Goal: Task Accomplishment & Management: Manage account settings

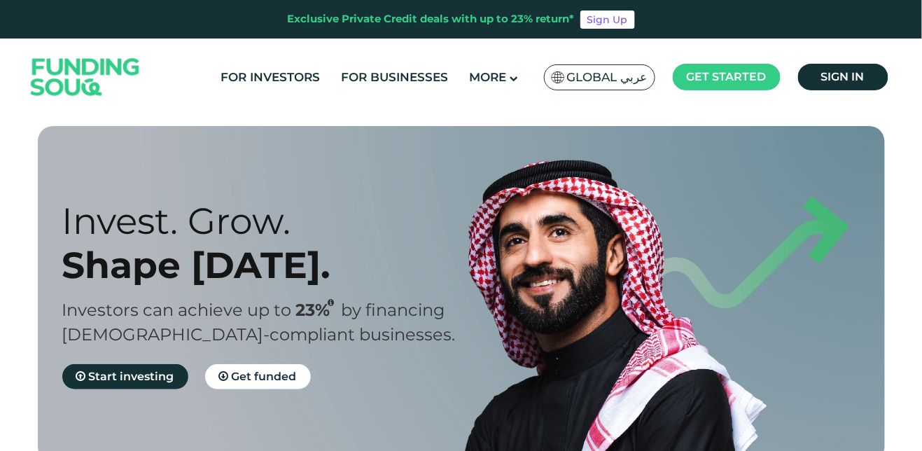
click at [862, 67] on link "Sign in" at bounding box center [843, 77] width 90 height 27
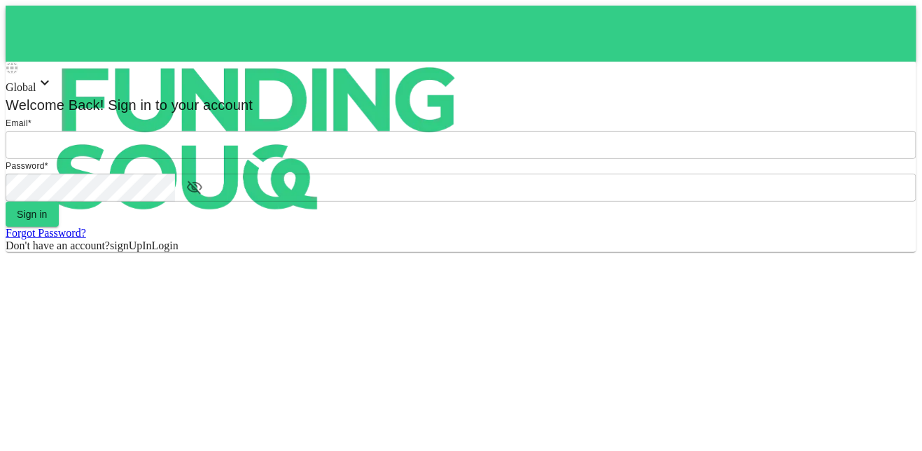
click at [484, 159] on input "email" at bounding box center [461, 145] width 911 height 28
type input "mohamed.ayyash@gmail.com"
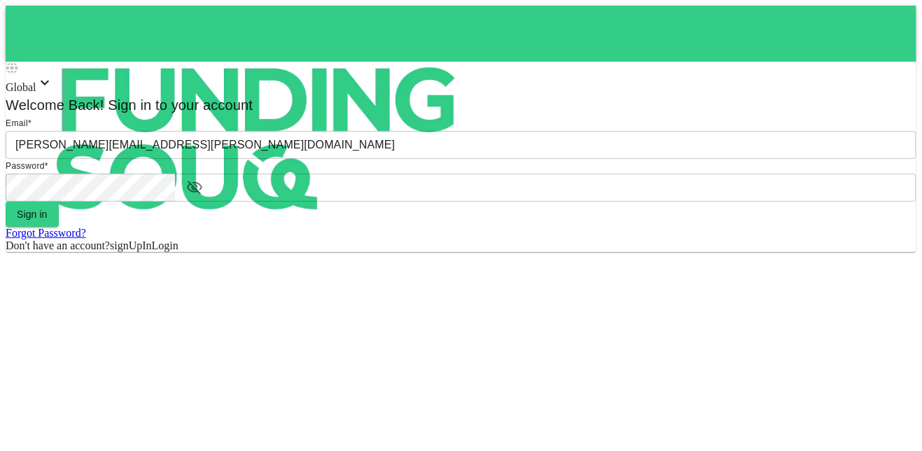
click at [6, 202] on button "Sign in" at bounding box center [32, 214] width 53 height 25
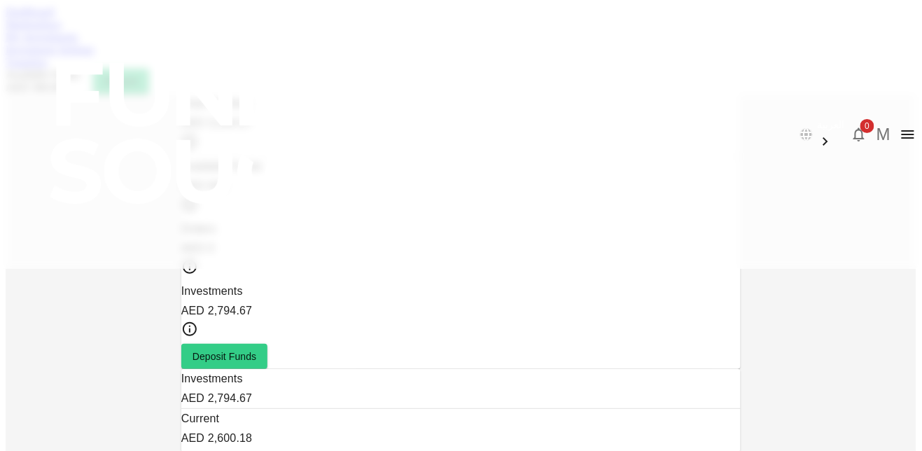
click at [62, 30] on link "Marketplace" at bounding box center [34, 24] width 56 height 12
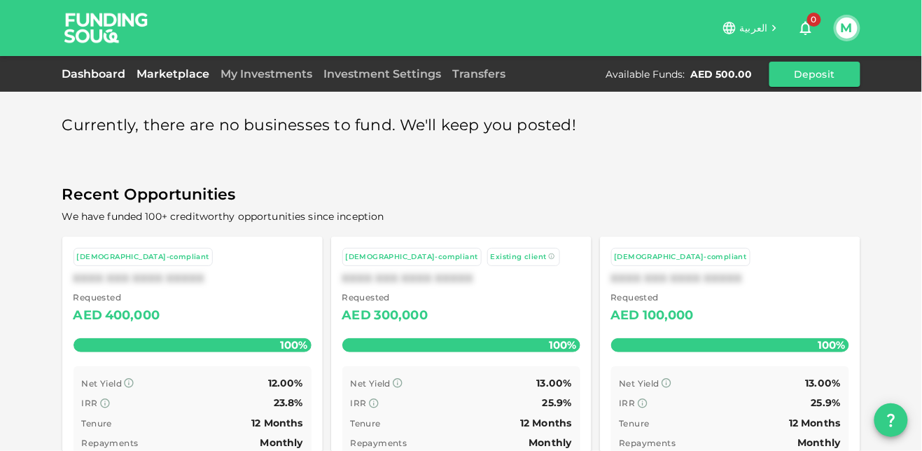
click at [90, 77] on link "Dashboard" at bounding box center [96, 73] width 69 height 13
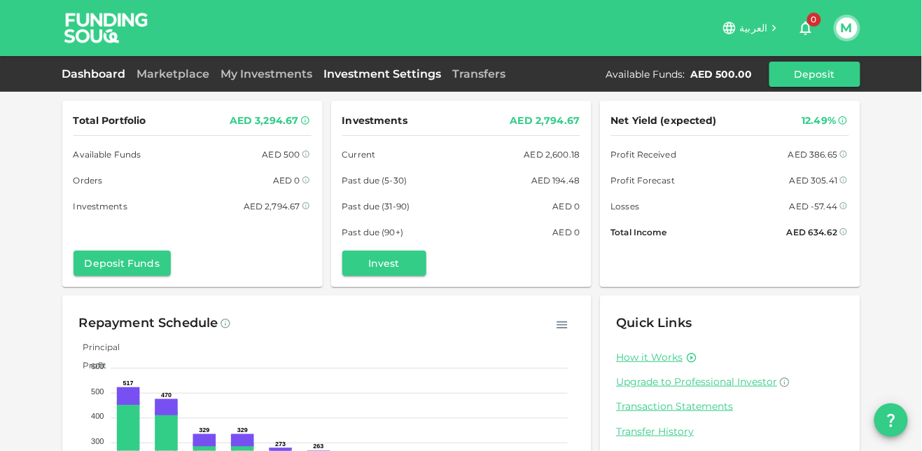
click at [383, 77] on link "Investment Settings" at bounding box center [383, 73] width 129 height 13
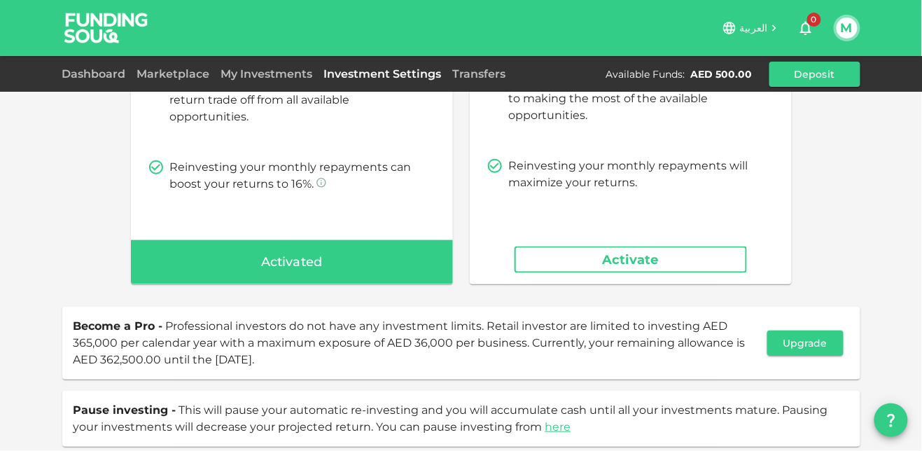
scroll to position [295, 0]
